Goal: Task Accomplishment & Management: Manage account settings

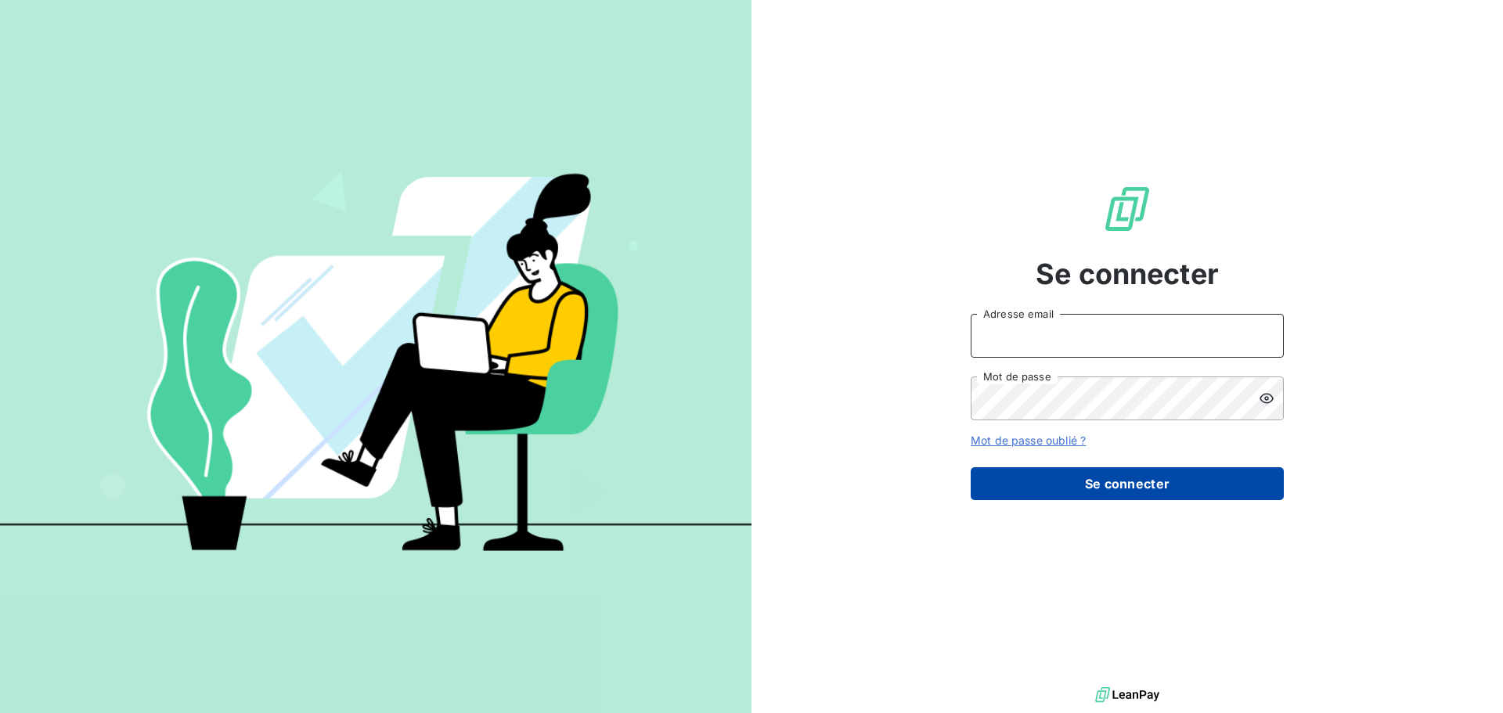
type input "[PERSON_NAME][EMAIL_ADDRESS][PERSON_NAME][DOMAIN_NAME]"
click at [1121, 496] on button "Se connecter" at bounding box center [1127, 483] width 313 height 33
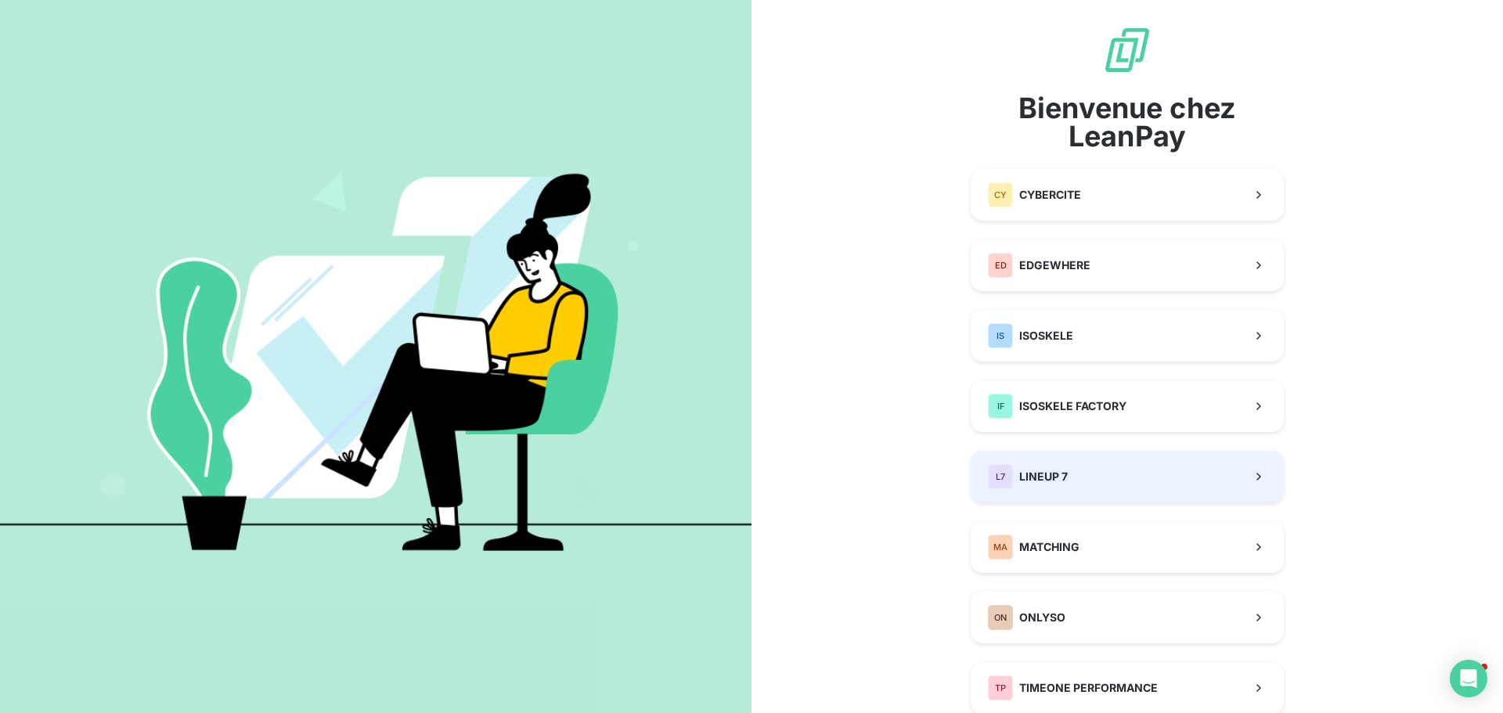
scroll to position [125, 0]
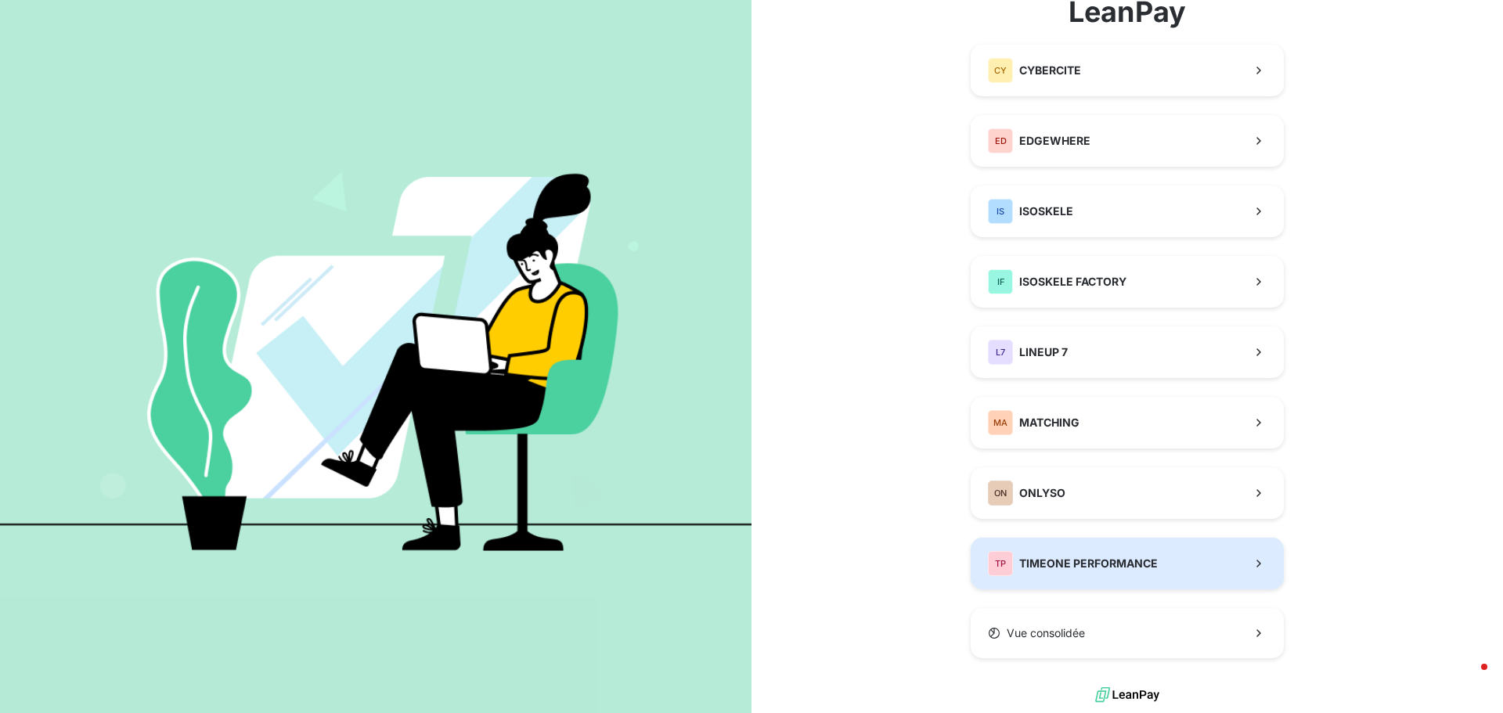
click at [1104, 550] on button "TP TIMEONE PERFORMANCE" at bounding box center [1127, 564] width 313 height 52
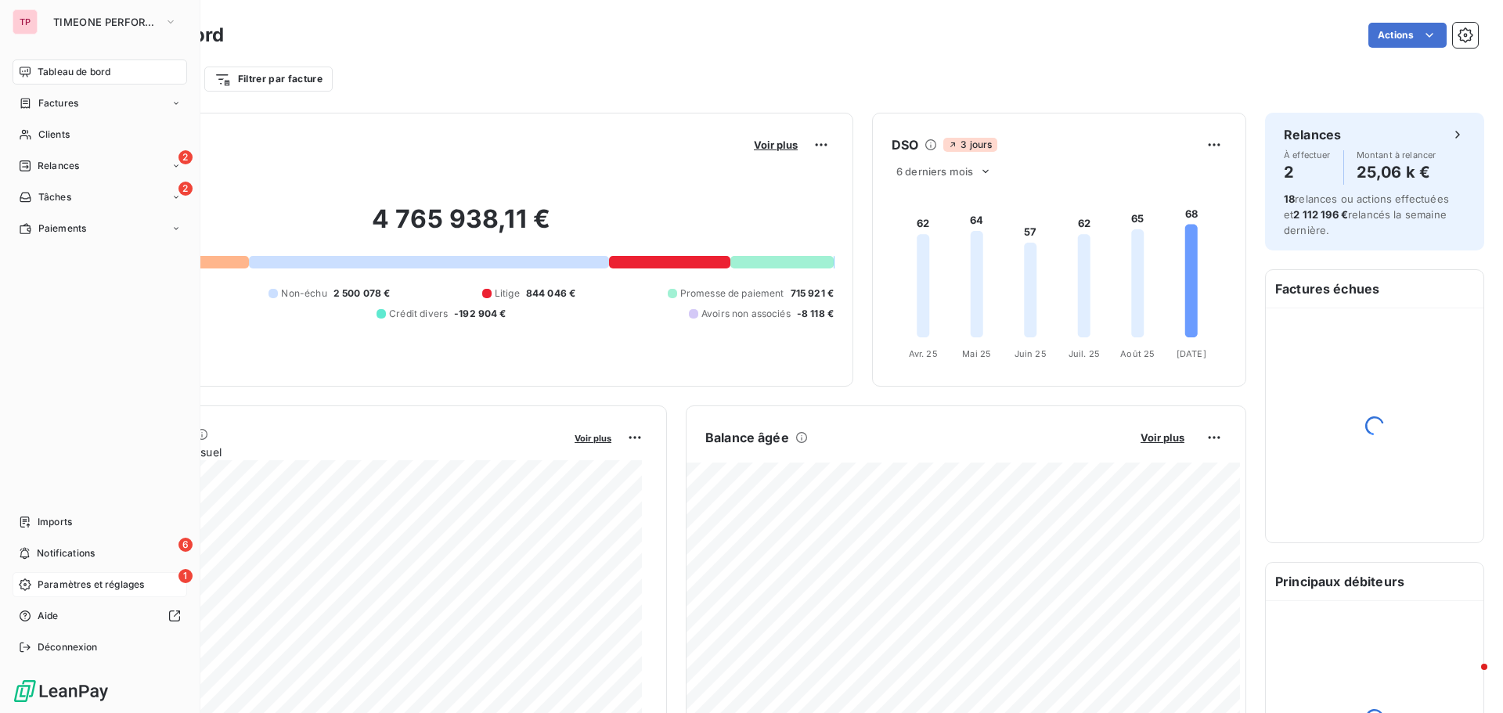
click at [31, 581] on div "1 Paramètres et réglages" at bounding box center [100, 584] width 175 height 25
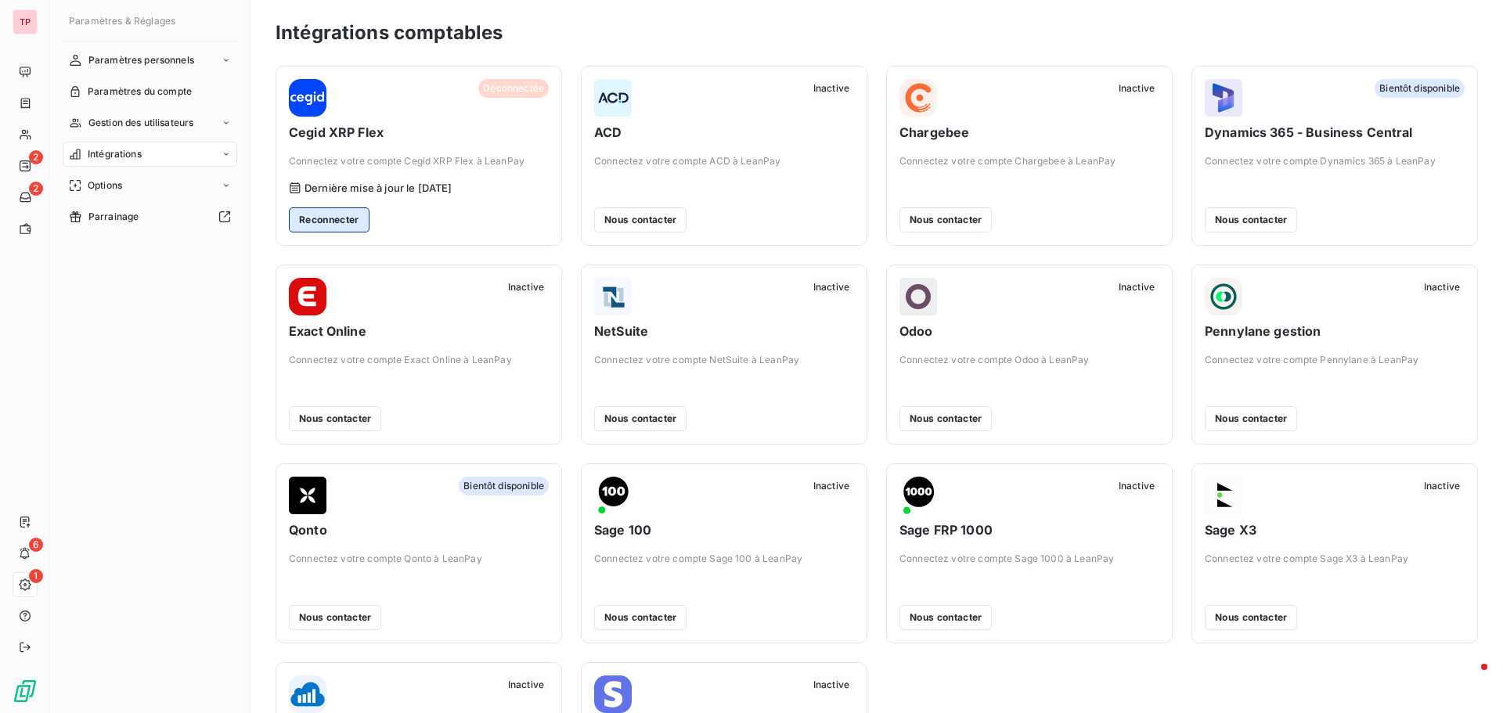
click at [316, 221] on button "Reconnecter" at bounding box center [329, 220] width 81 height 25
click at [325, 217] on button "Reconnecter" at bounding box center [329, 220] width 81 height 25
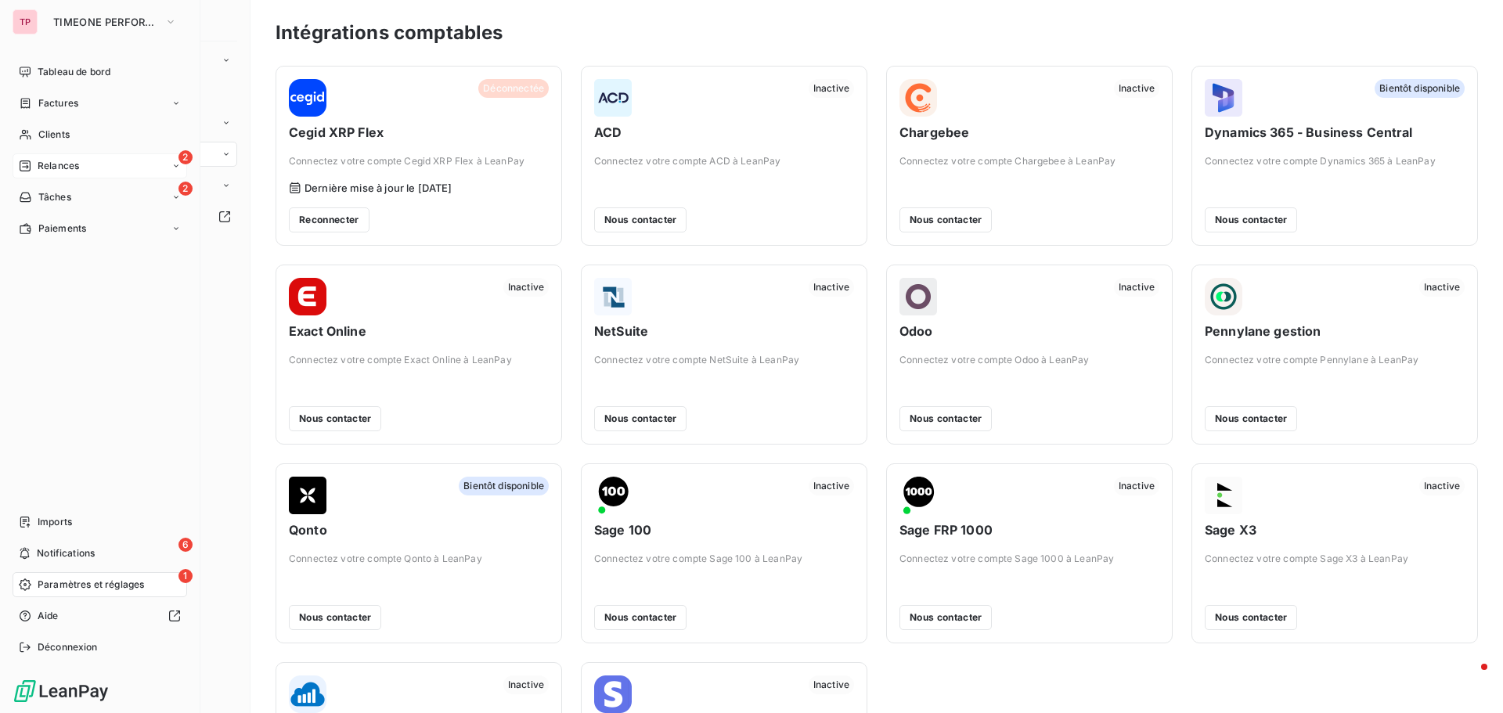
click at [36, 167] on div "Relances" at bounding box center [49, 166] width 60 height 14
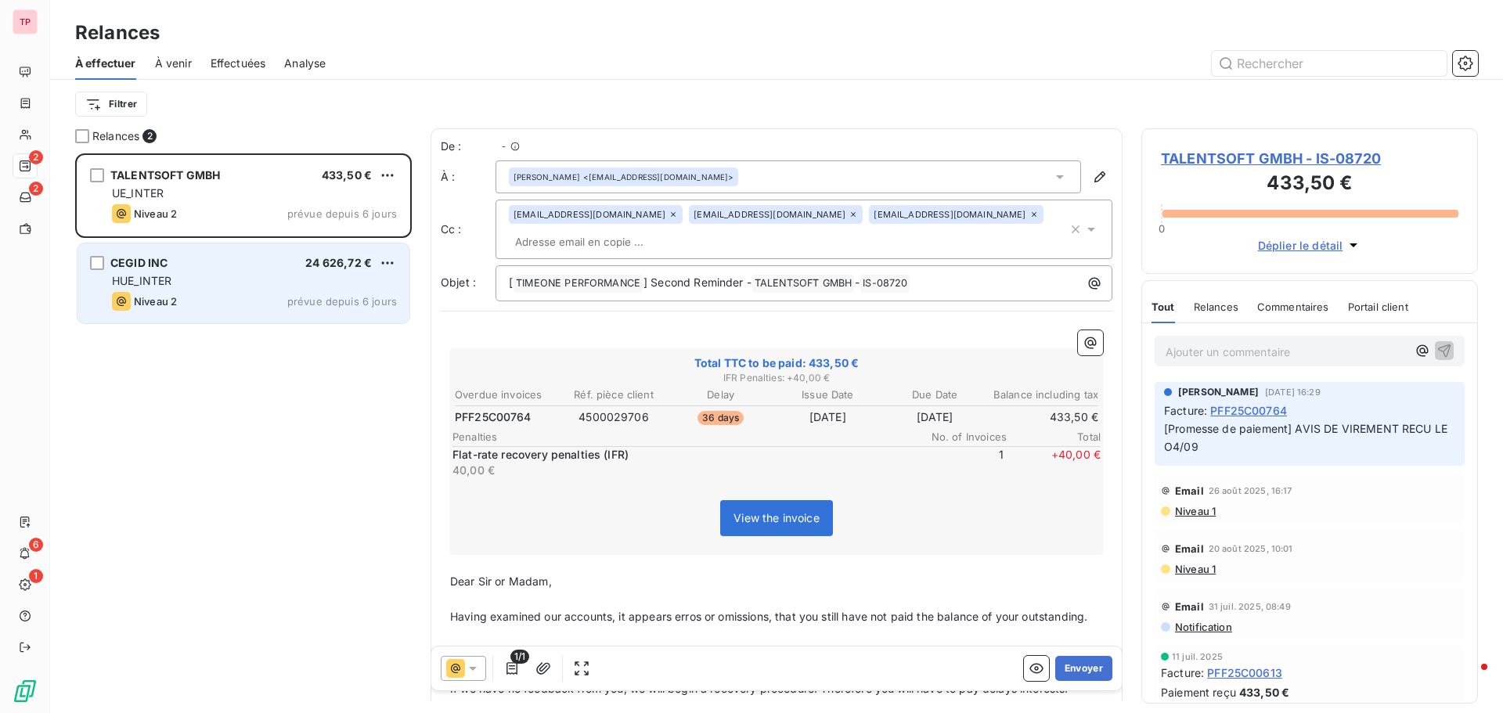
scroll to position [548, 325]
click at [330, 289] on div "CEGID INC 24 626,72 € HUE_INTER Niveau 2 prévue depuis 6 jours" at bounding box center [244, 284] width 332 height 80
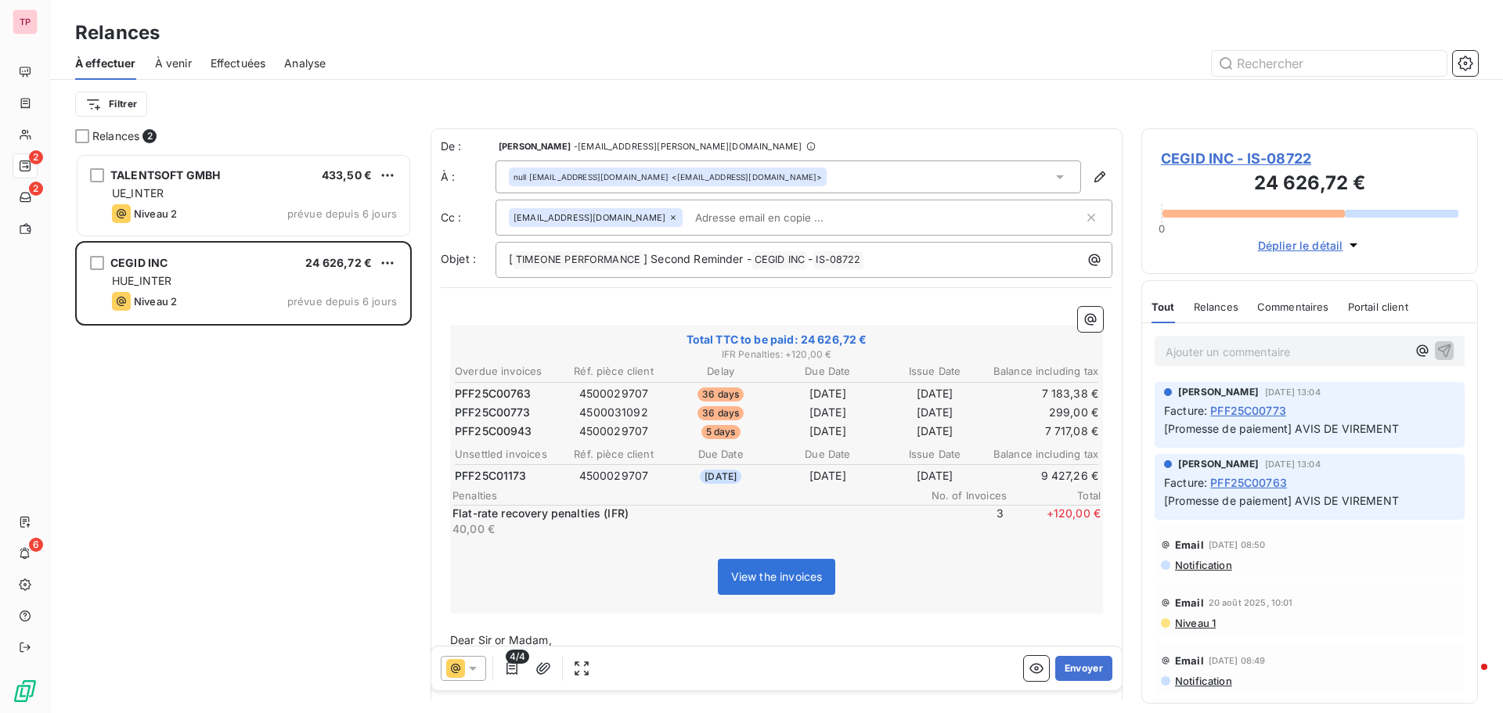
scroll to position [548, 325]
click at [689, 218] on input "text" at bounding box center [779, 217] width 181 height 23
click at [689, 218] on input "text" at bounding box center [886, 217] width 395 height 23
drag, startPoint x: 276, startPoint y: 480, endPoint x: 271, endPoint y: 460, distance: 20.9
click at [276, 480] on div "TALENTSOFT GMBH 433,50 € UE_INTER Niveau 2 prévue depuis 6 jours CEGID INC 24 6…" at bounding box center [243, 433] width 337 height 560
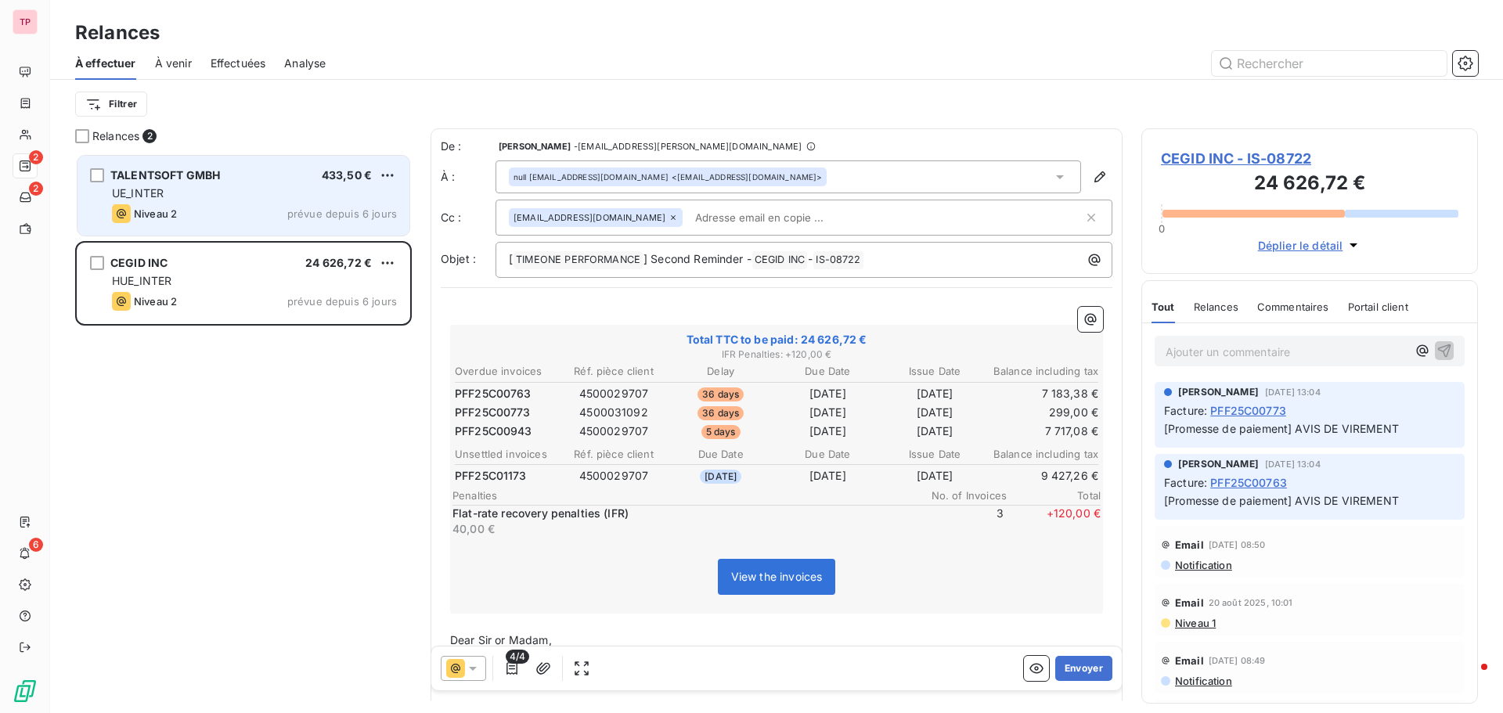
click at [179, 200] on div "UE_INTER" at bounding box center [254, 194] width 285 height 16
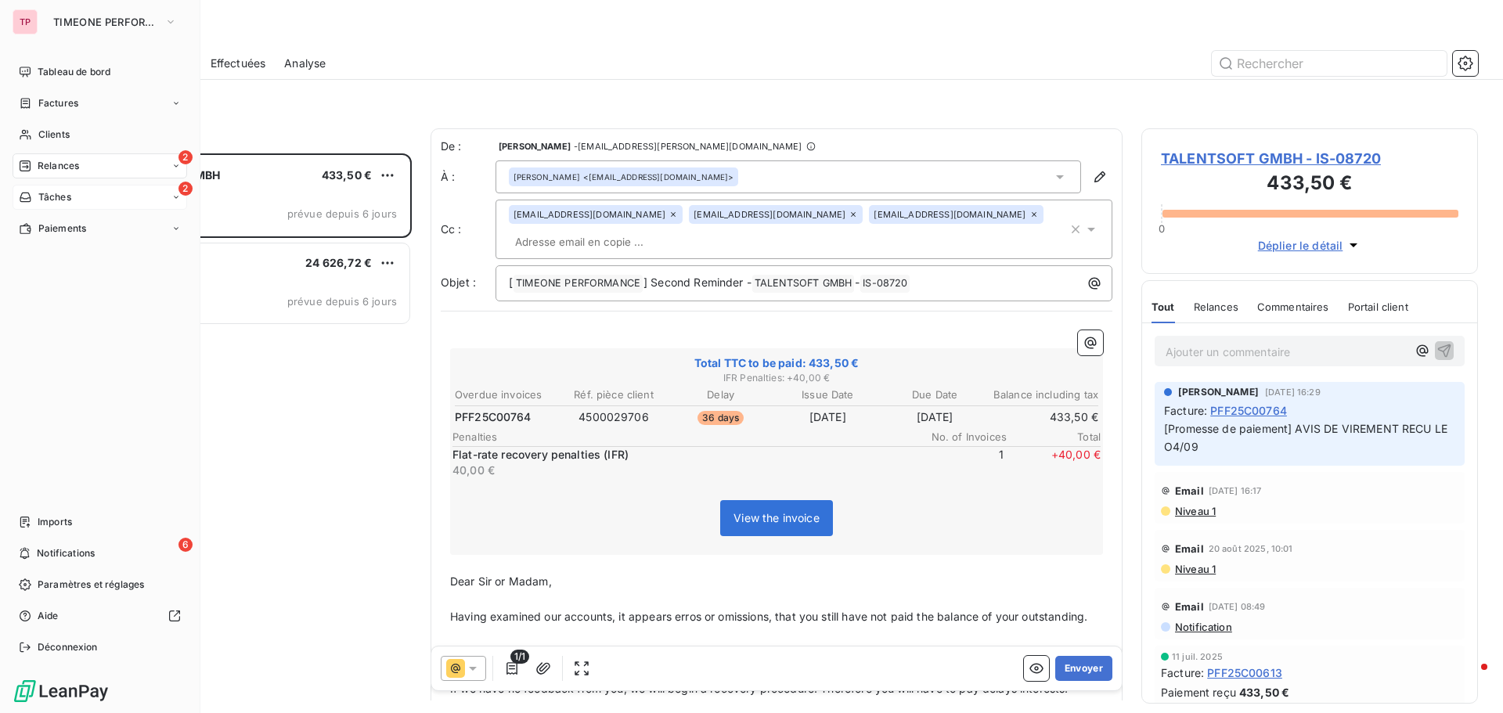
click at [42, 196] on span "Tâches" at bounding box center [54, 197] width 33 height 14
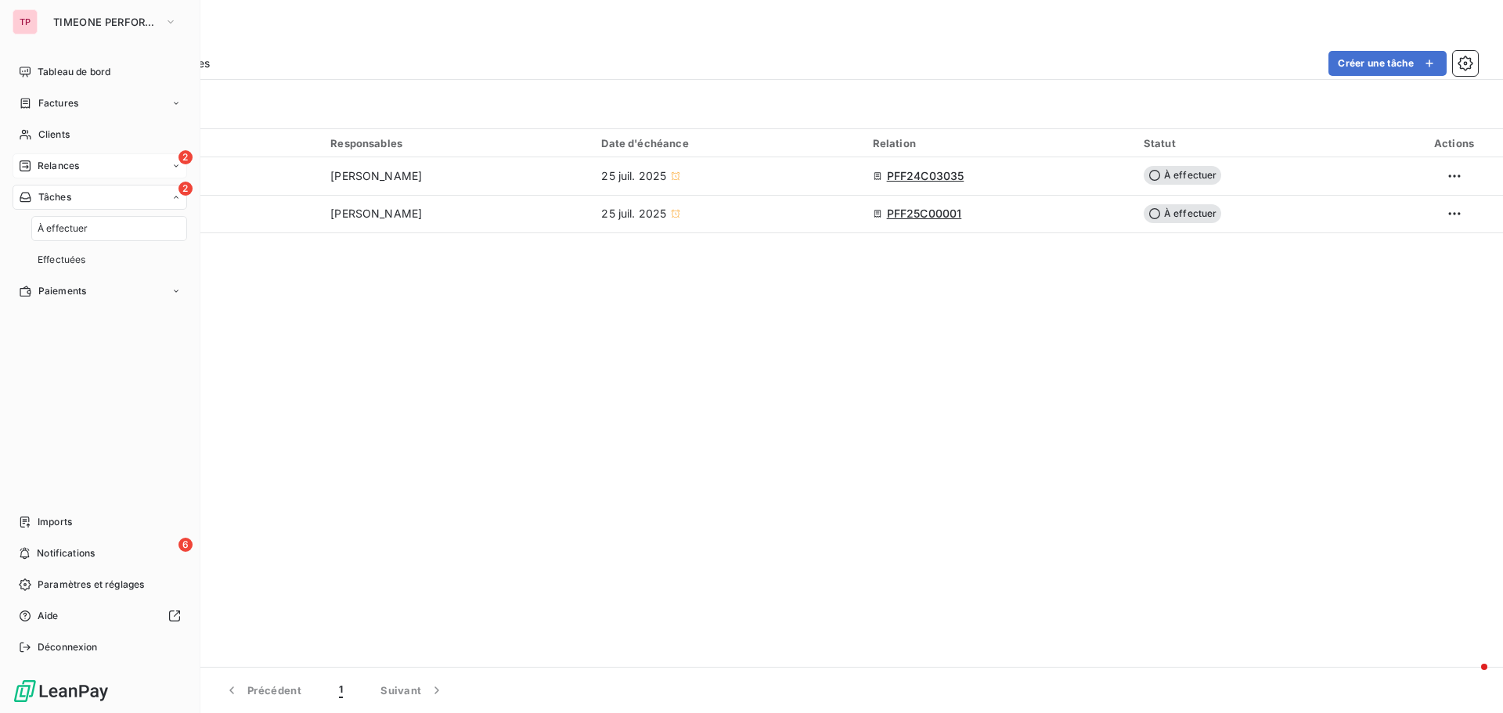
click at [49, 173] on div "2 Relances" at bounding box center [100, 165] width 175 height 25
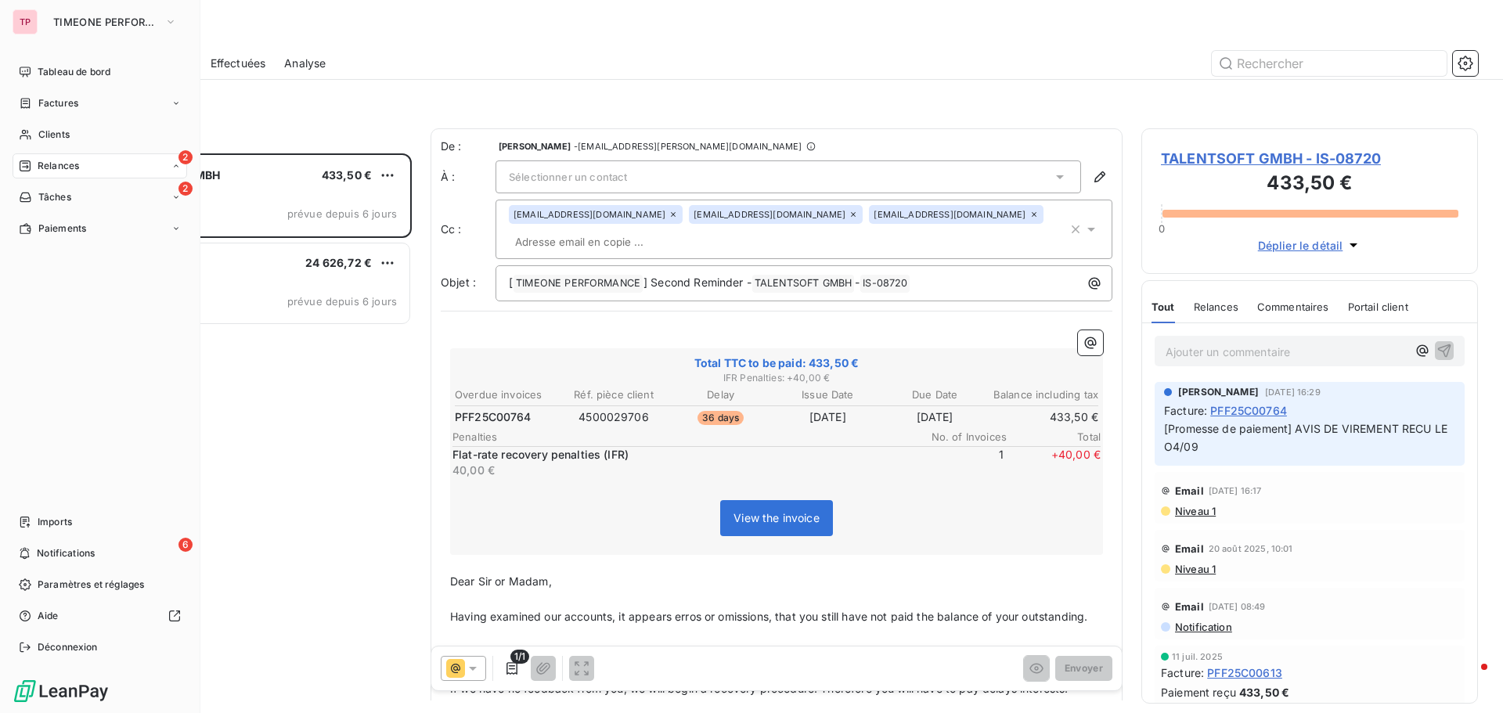
scroll to position [548, 325]
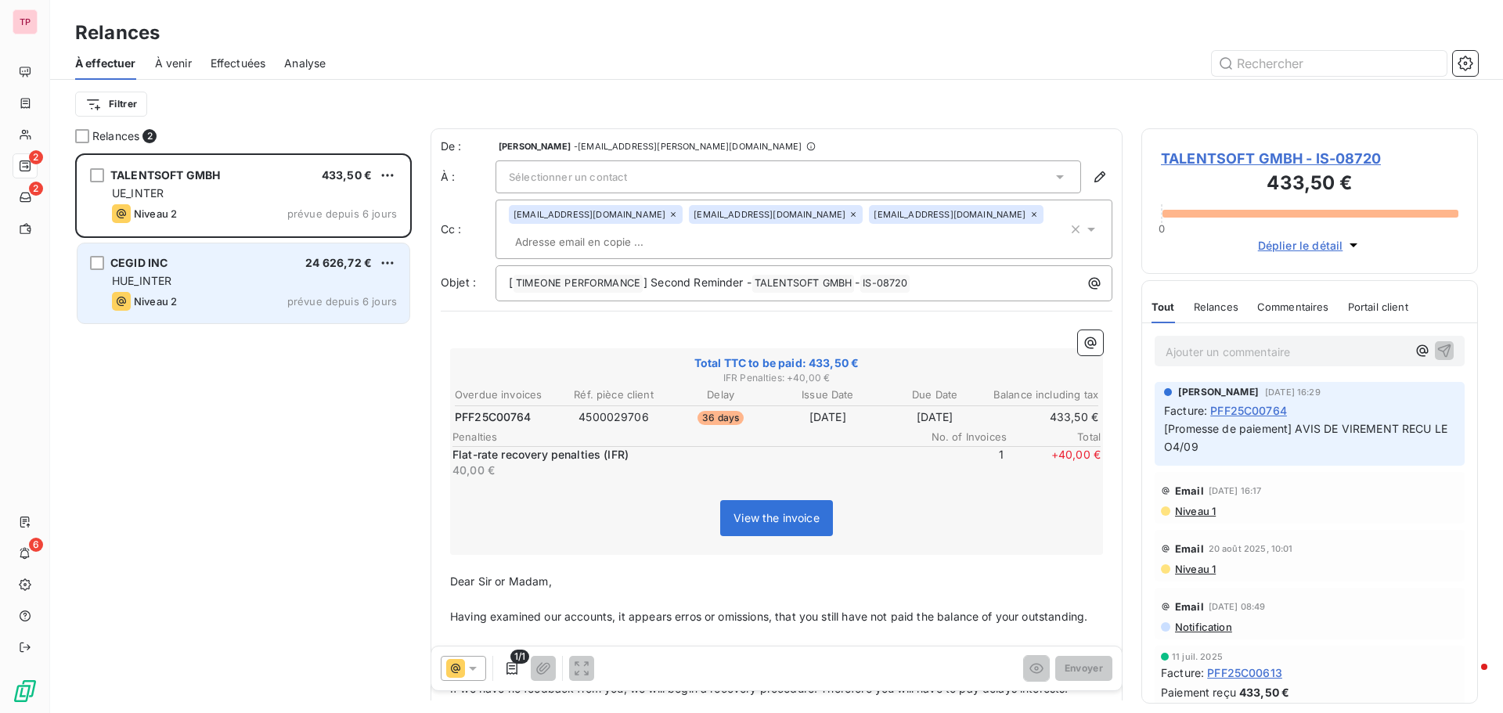
click at [274, 310] on div "Niveau 2 prévue depuis 6 jours" at bounding box center [254, 301] width 285 height 19
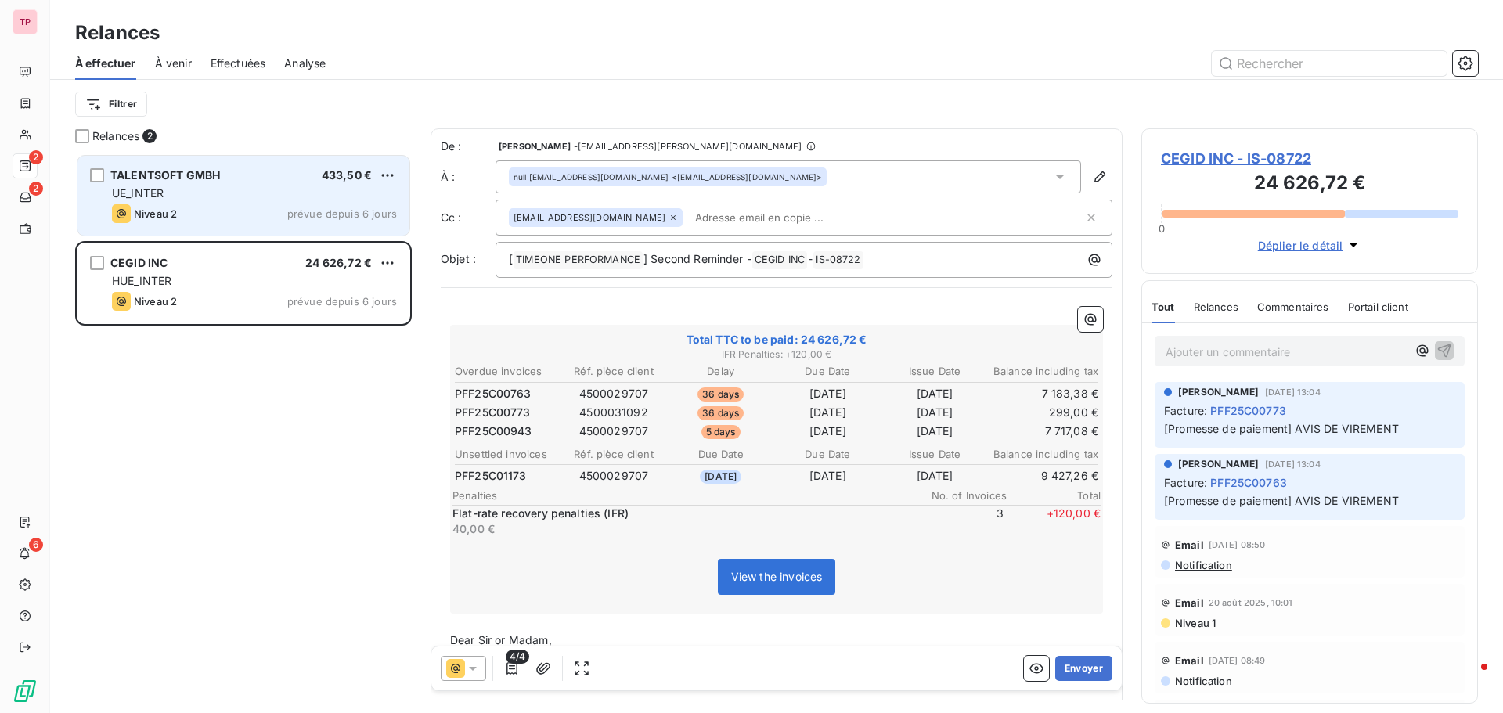
click at [268, 218] on div "Niveau 2 prévue depuis 6 jours" at bounding box center [254, 213] width 285 height 19
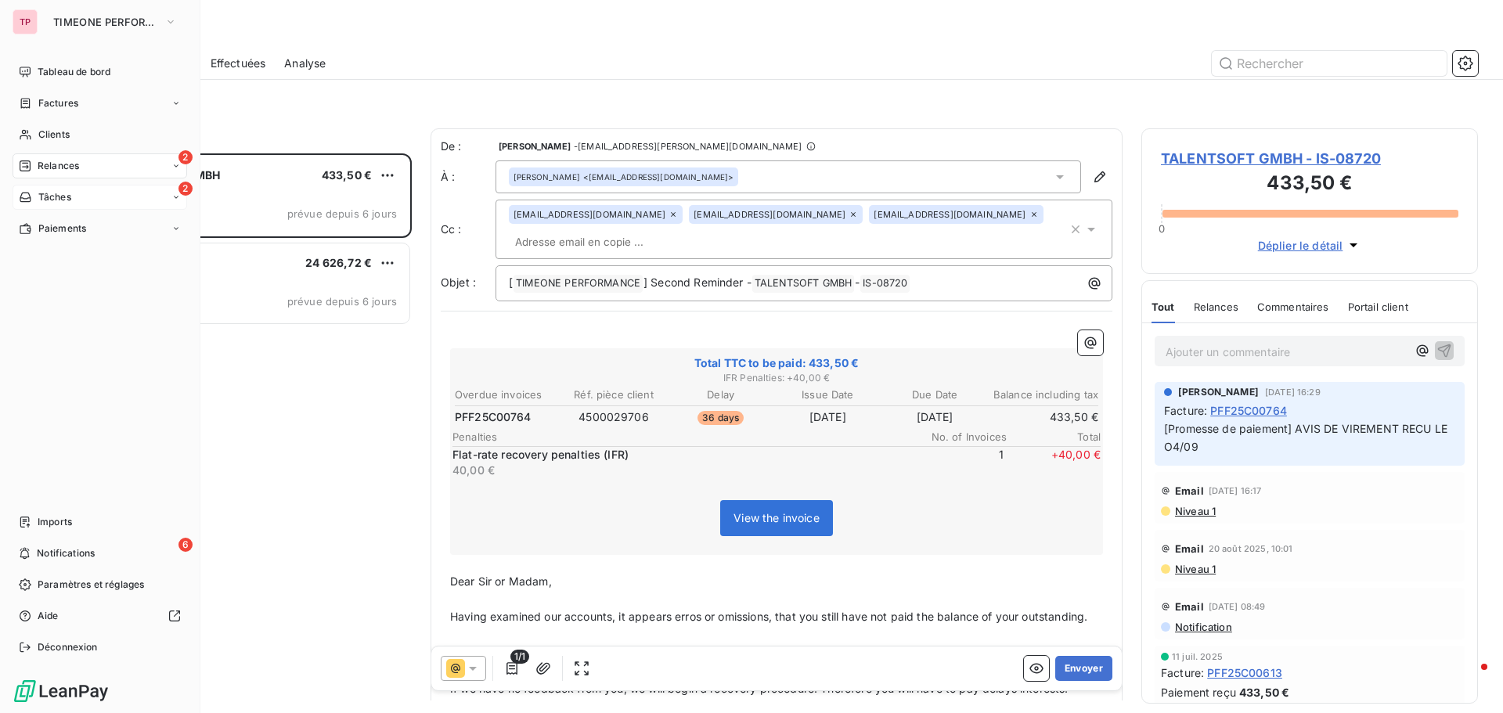
click at [34, 202] on div "Tâches" at bounding box center [45, 197] width 52 height 14
